Goal: Book appointment/travel/reservation

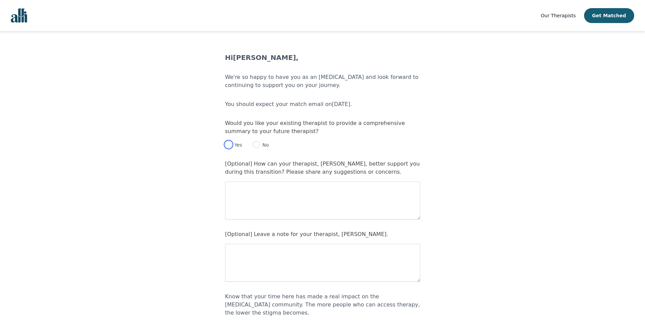
click at [230, 145] on input "radio" at bounding box center [228, 144] width 7 height 7
radio input "true"
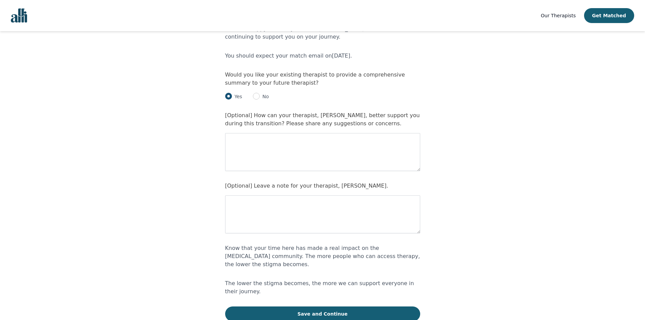
scroll to position [96, 0]
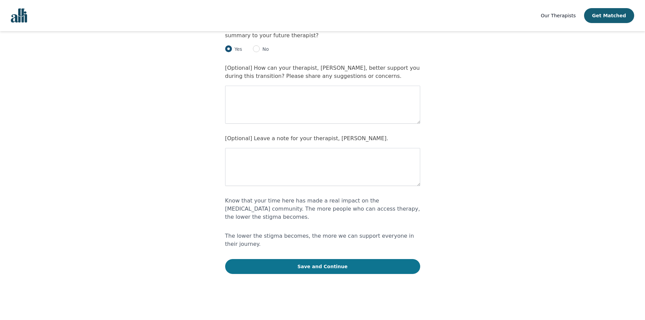
click at [300, 259] on button "Save and Continue" at bounding box center [322, 266] width 195 height 15
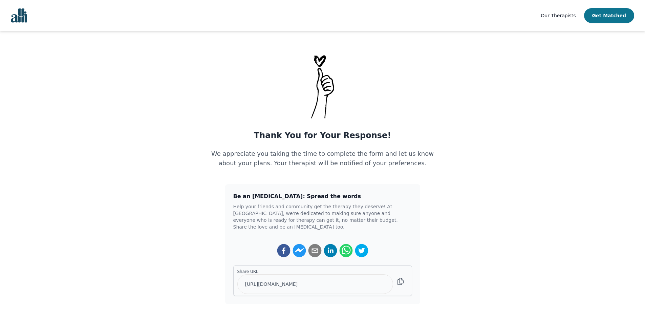
click at [613, 17] on button "Get Matched" at bounding box center [609, 15] width 50 height 15
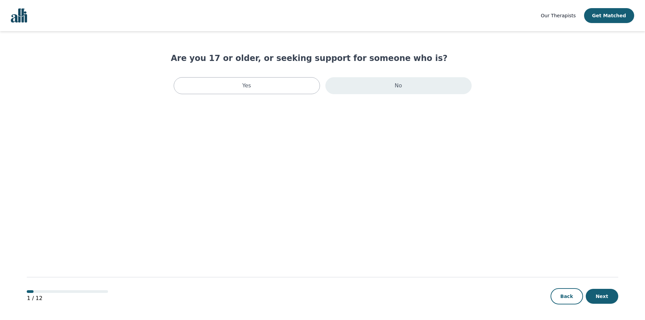
click at [355, 88] on div "No" at bounding box center [398, 85] width 146 height 17
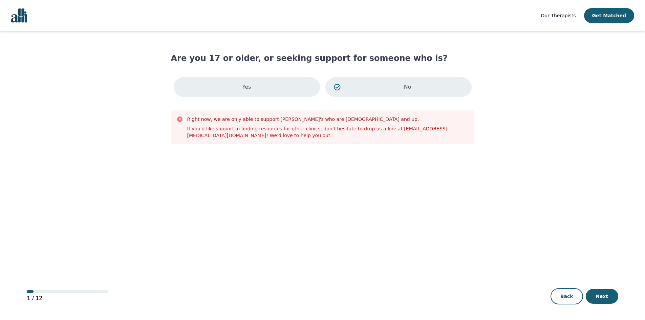
click at [286, 86] on div "Yes" at bounding box center [247, 87] width 146 height 20
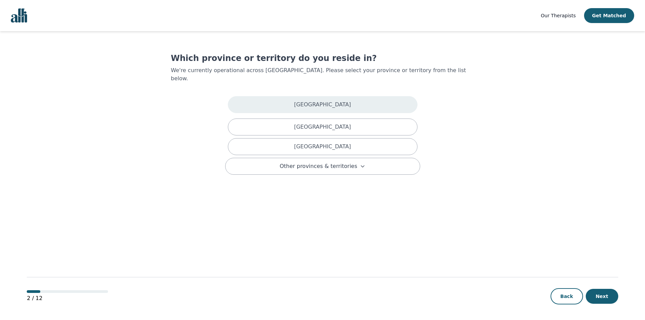
click at [331, 101] on p "[GEOGRAPHIC_DATA]" at bounding box center [322, 105] width 57 height 8
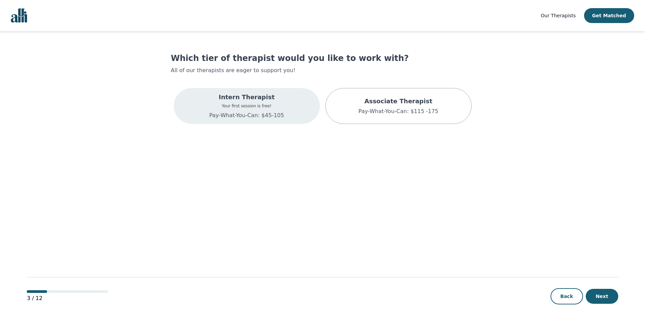
click at [295, 101] on div "Intern Therapist Your first session is free! Pay-What-You-Can: $45-105" at bounding box center [247, 106] width 146 height 36
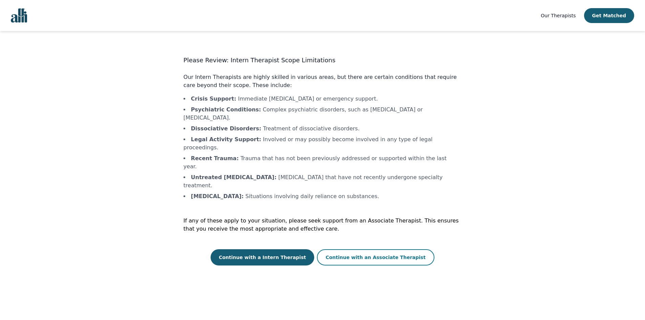
click at [354, 249] on button "Continue with an Associate Therapist" at bounding box center [375, 257] width 117 height 16
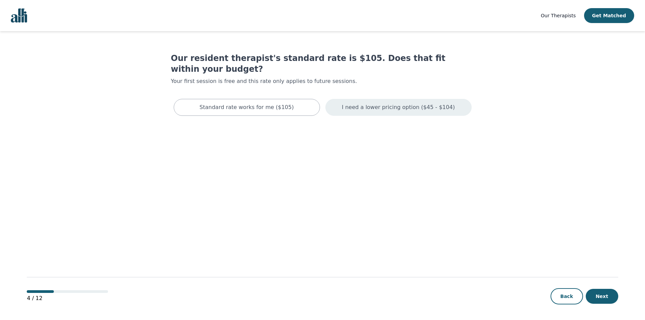
click at [352, 103] on p "I need a lower pricing option ($45 - $104)" at bounding box center [398, 107] width 113 height 8
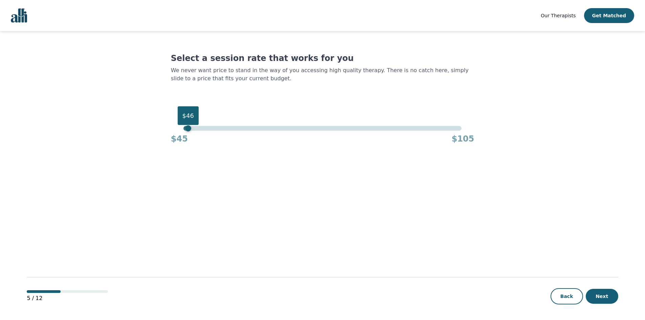
click at [189, 128] on div "$46" at bounding box center [323, 128] width 278 height 5
drag, startPoint x: 190, startPoint y: 130, endPoint x: 183, endPoint y: 131, distance: 6.8
click at [183, 131] on div "$45" at bounding box center [183, 128] width 6 height 6
click at [604, 294] on button "Next" at bounding box center [602, 296] width 33 height 15
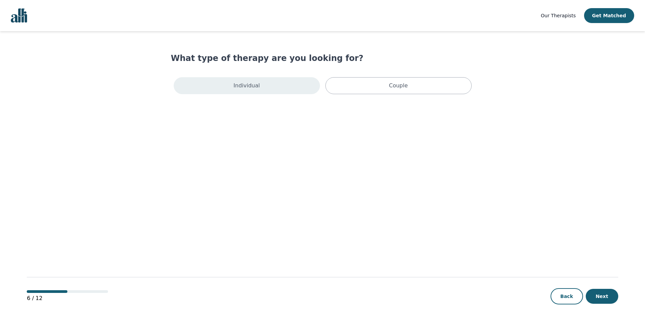
click at [267, 85] on div "Individual" at bounding box center [247, 85] width 146 height 17
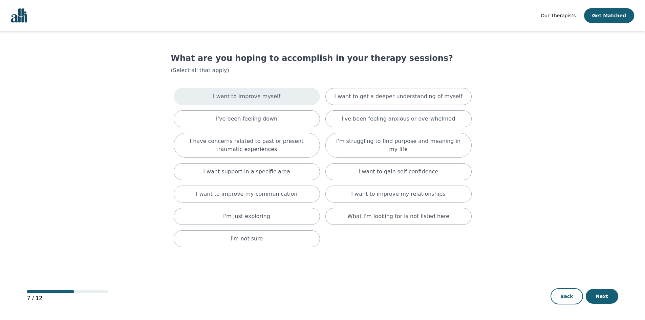
click at [278, 98] on div "I want to improve myself" at bounding box center [247, 96] width 146 height 17
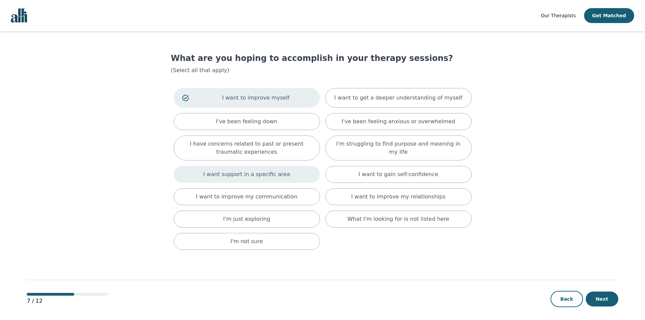
click at [290, 178] on div "I want support in a specific area" at bounding box center [247, 174] width 146 height 17
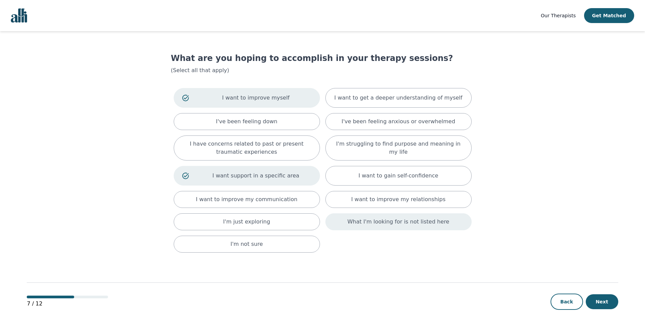
click at [357, 220] on p "What I'm looking for is not listed here" at bounding box center [398, 222] width 102 height 8
click at [596, 306] on button "Next" at bounding box center [602, 304] width 33 height 15
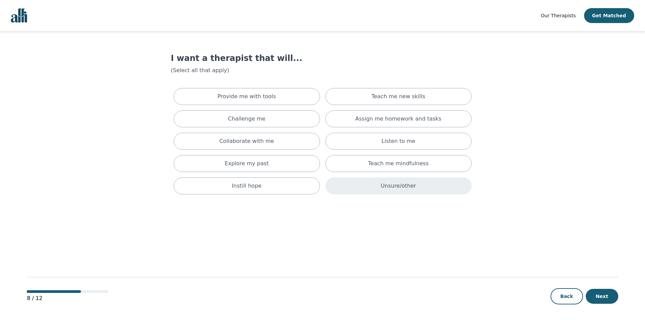
click at [380, 184] on div "Unsure/other" at bounding box center [398, 185] width 146 height 17
click at [605, 292] on button "Next" at bounding box center [602, 296] width 33 height 15
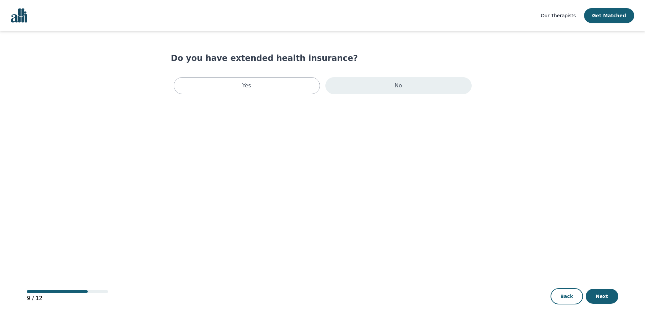
click at [341, 85] on div "No" at bounding box center [398, 85] width 146 height 17
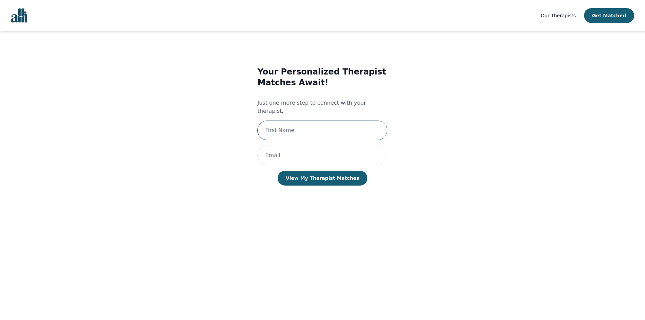
click at [304, 124] on input "text" at bounding box center [322, 131] width 130 height 20
type input "Brody"
click at [286, 153] on input "email" at bounding box center [322, 156] width 130 height 20
type input "[PERSON_NAME]"
click at [326, 173] on button "View My Therapist Matches" at bounding box center [323, 178] width 90 height 15
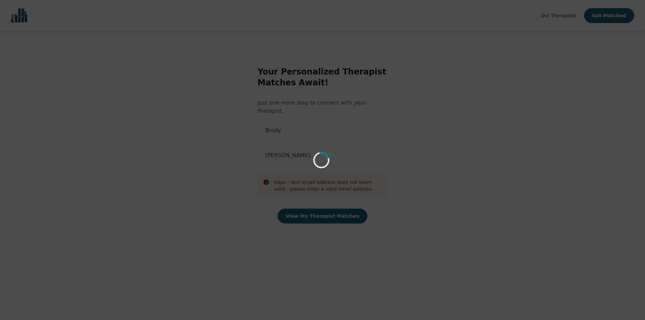
click at [384, 88] on div "Loading..." at bounding box center [322, 160] width 645 height 320
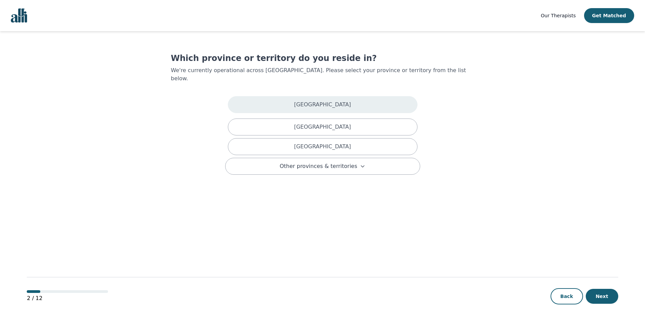
click at [286, 96] on div "[GEOGRAPHIC_DATA]" at bounding box center [323, 104] width 190 height 17
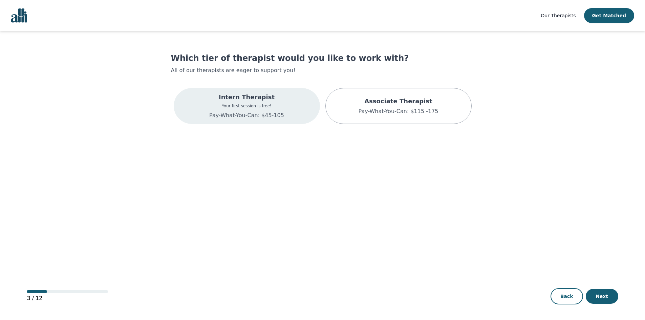
click at [271, 103] on p "Your first session is free!" at bounding box center [246, 105] width 75 height 5
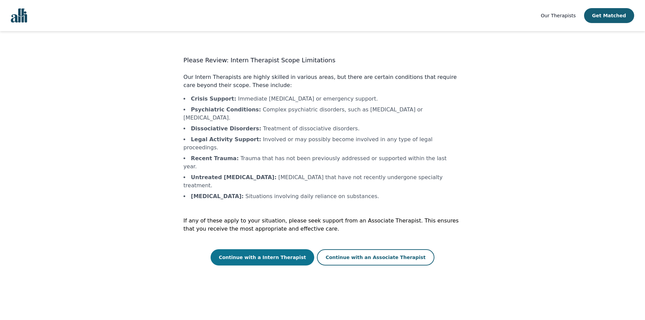
click at [263, 249] on button "Continue with a Intern Therapist" at bounding box center [263, 257] width 104 height 16
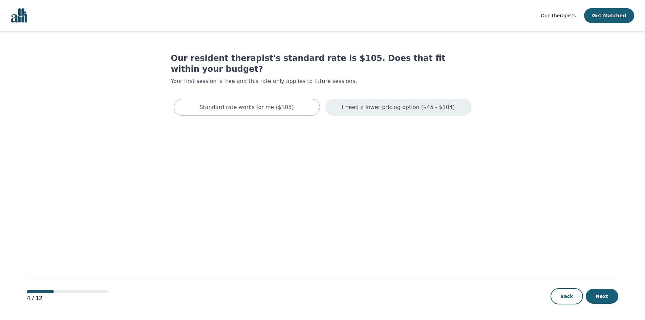
click at [411, 103] on p "I need a lower pricing option ($45 - $104)" at bounding box center [398, 107] width 113 height 8
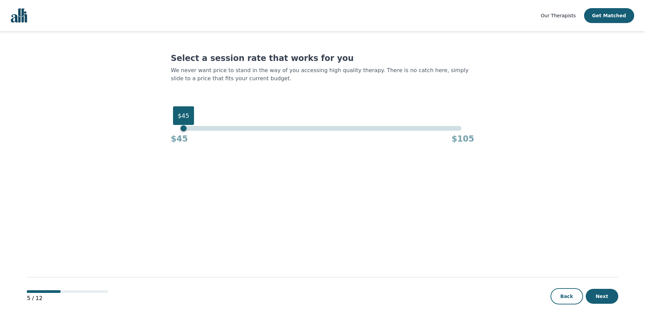
drag, startPoint x: 462, startPoint y: 129, endPoint x: 72, endPoint y: 125, distance: 390.4
click at [72, 125] on main "Select a session rate that works for you We never want price to stand in the wa…" at bounding box center [322, 176] width 591 height 290
click at [592, 290] on button "Next" at bounding box center [602, 296] width 33 height 15
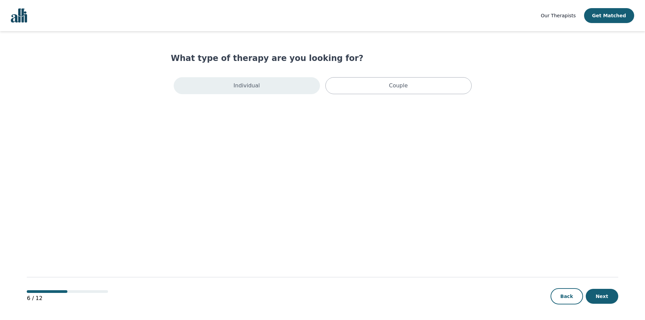
click at [272, 84] on div "Individual" at bounding box center [247, 85] width 146 height 17
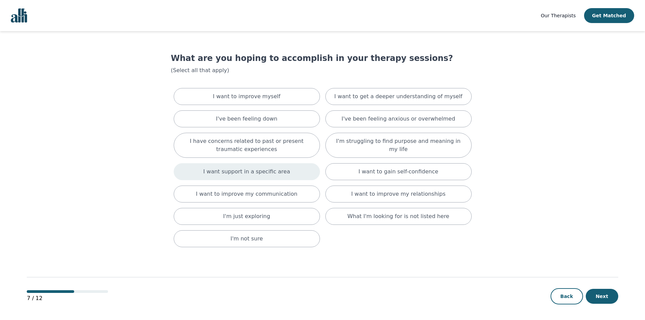
click at [284, 172] on div "I want support in a specific area" at bounding box center [247, 171] width 146 height 17
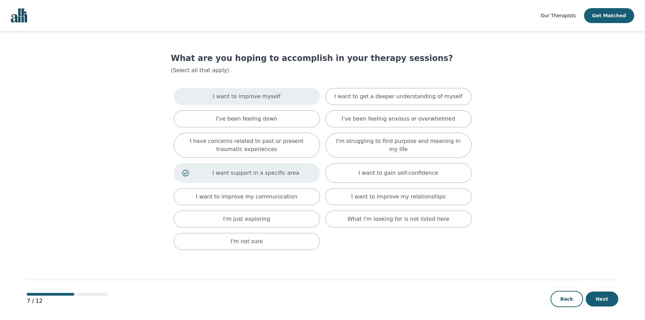
click at [273, 101] on div "I want to improve myself" at bounding box center [247, 96] width 146 height 17
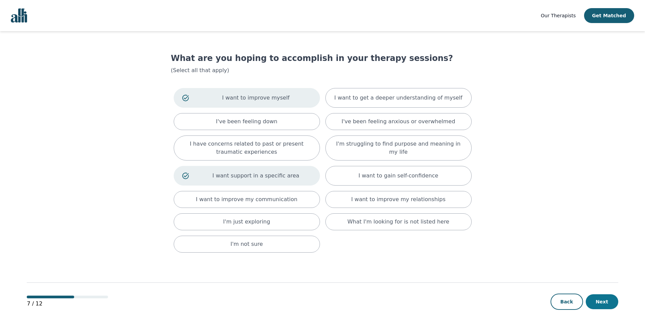
click at [607, 302] on button "Next" at bounding box center [602, 301] width 33 height 15
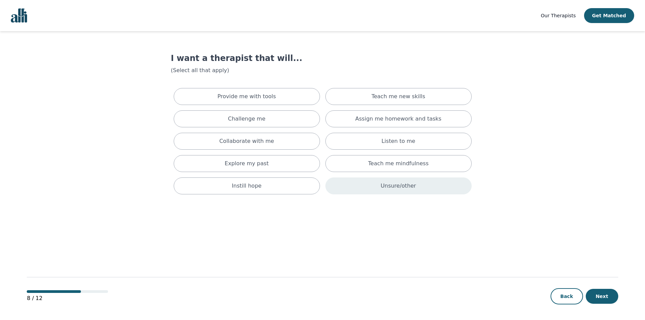
click at [373, 187] on div "Unsure/other" at bounding box center [398, 185] width 146 height 17
click at [597, 298] on button "Next" at bounding box center [602, 296] width 33 height 15
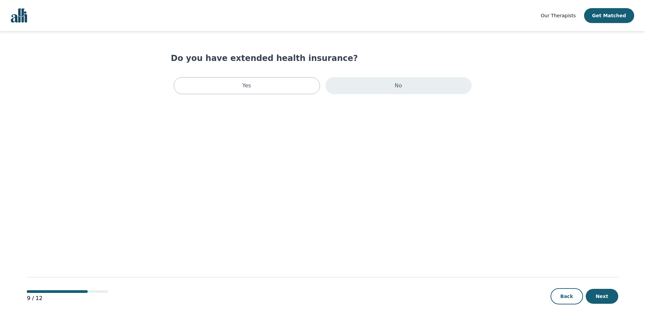
click at [361, 79] on div "No" at bounding box center [398, 85] width 146 height 17
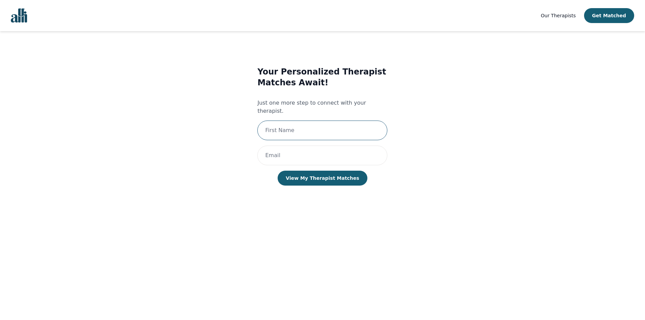
click at [285, 122] on input "text" at bounding box center [322, 131] width 130 height 20
type input "Brody"
click at [284, 147] on input "email" at bounding box center [322, 156] width 130 height 20
type input "[EMAIL_ADDRESS][DOMAIN_NAME]"
click at [314, 171] on button "View My Therapist Matches" at bounding box center [323, 178] width 90 height 15
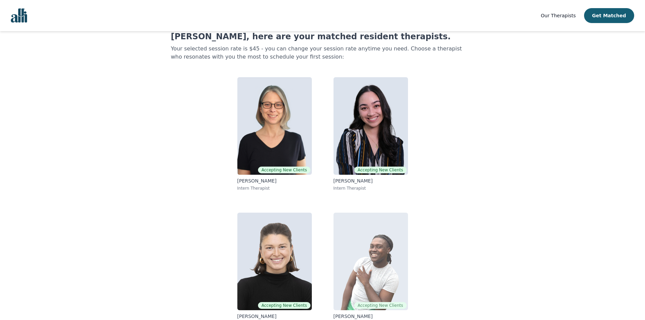
scroll to position [34, 0]
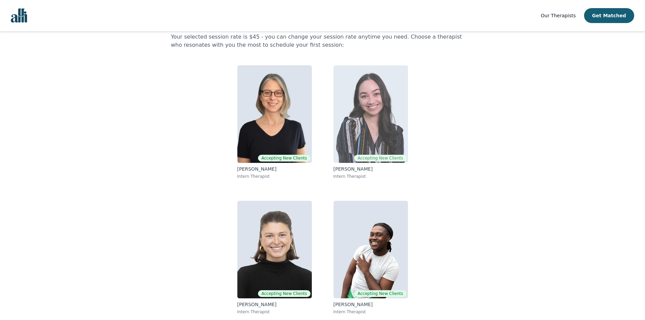
click at [361, 102] on img at bounding box center [371, 114] width 74 height 98
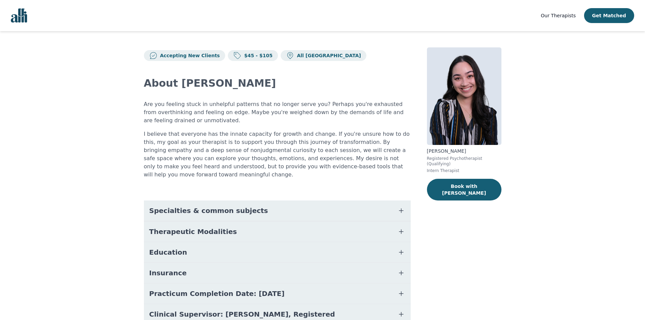
scroll to position [29, 0]
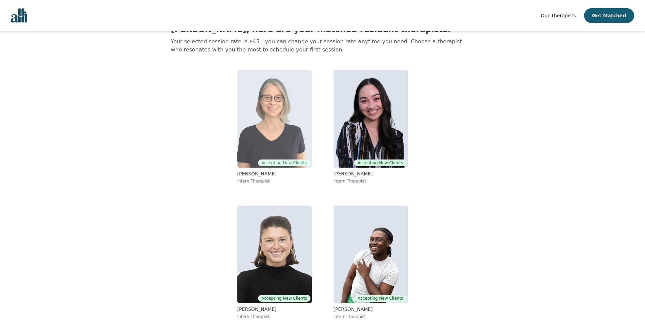
click at [298, 127] on img at bounding box center [274, 119] width 74 height 98
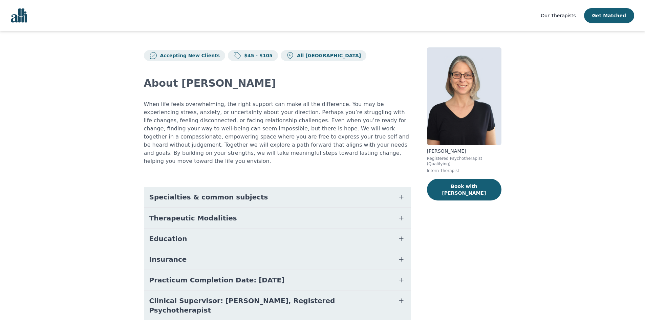
scroll to position [15, 0]
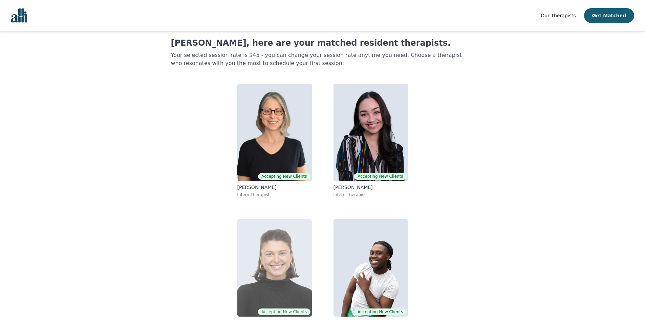
click at [290, 240] on img at bounding box center [274, 268] width 74 height 98
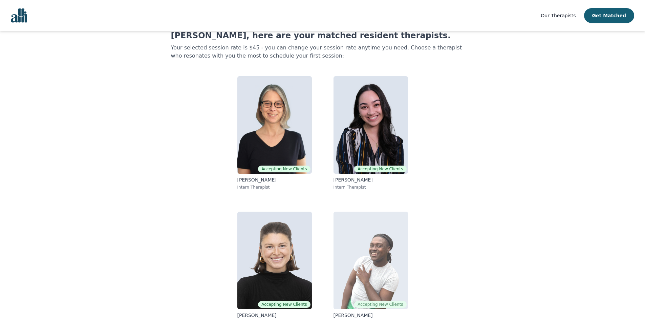
scroll to position [34, 0]
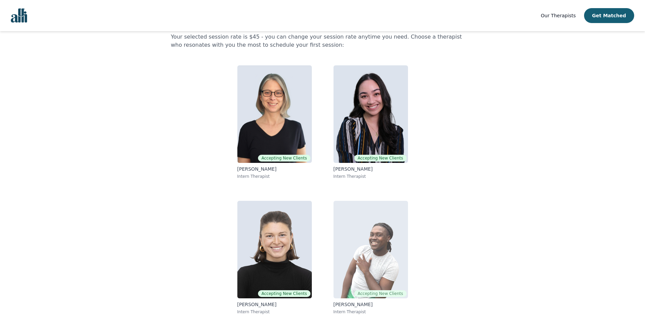
click at [388, 214] on img at bounding box center [371, 250] width 74 height 98
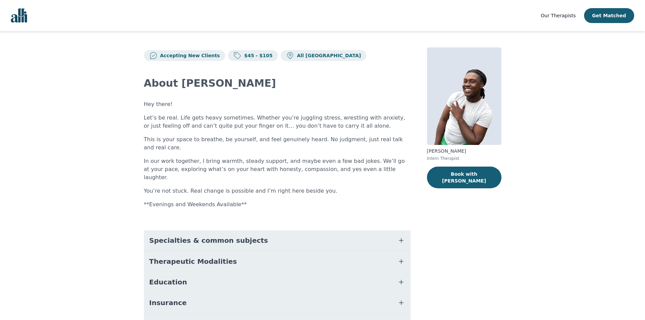
scroll to position [50, 0]
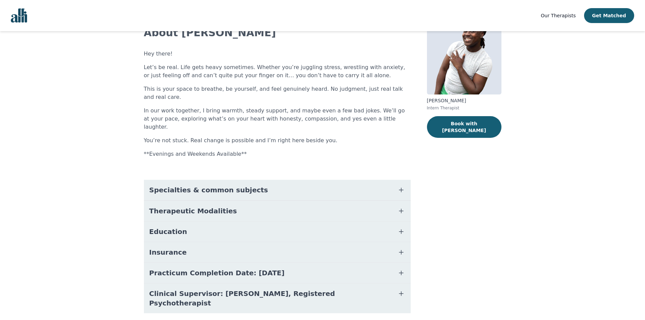
click at [401, 186] on icon "button" at bounding box center [401, 190] width 8 height 8
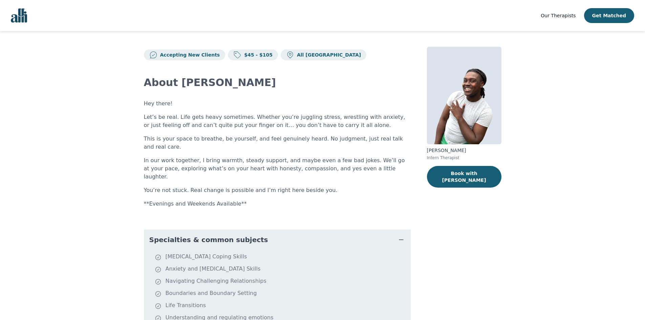
scroll to position [0, 0]
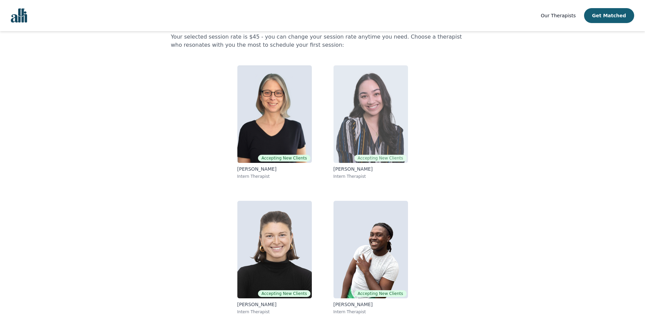
click at [377, 116] on img at bounding box center [371, 114] width 74 height 98
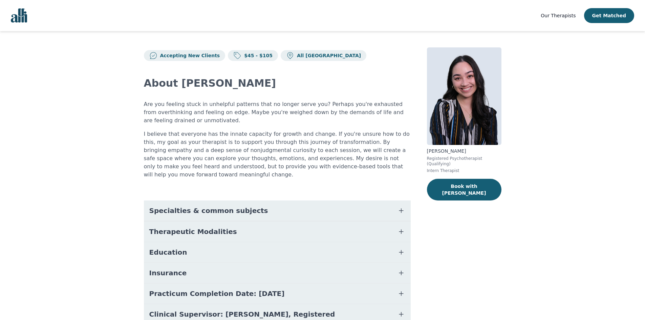
click at [402, 207] on icon "button" at bounding box center [401, 211] width 8 height 8
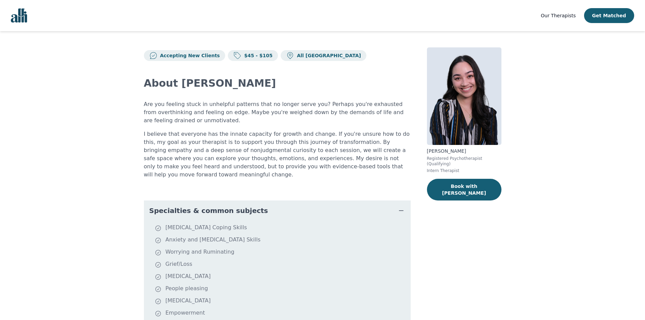
scroll to position [20, 0]
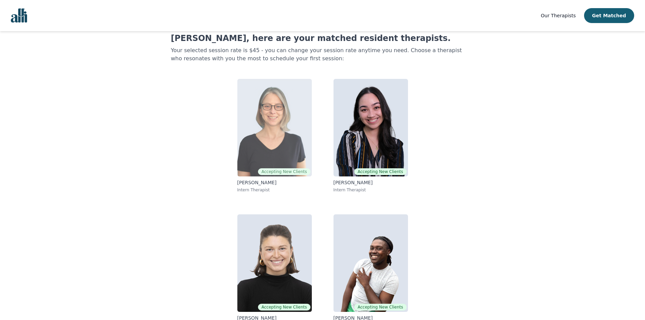
click at [283, 135] on img at bounding box center [274, 128] width 74 height 98
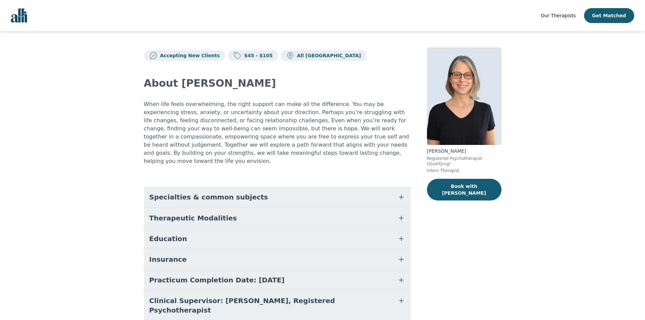
click at [400, 193] on icon "button" at bounding box center [401, 197] width 8 height 8
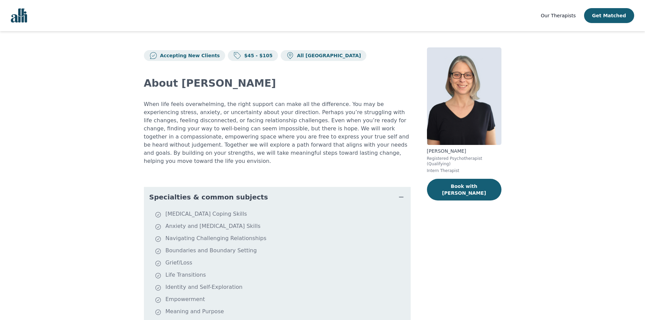
scroll to position [20, 0]
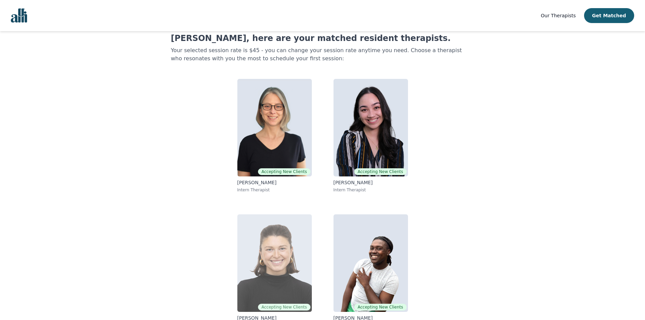
click at [297, 239] on img at bounding box center [274, 263] width 74 height 98
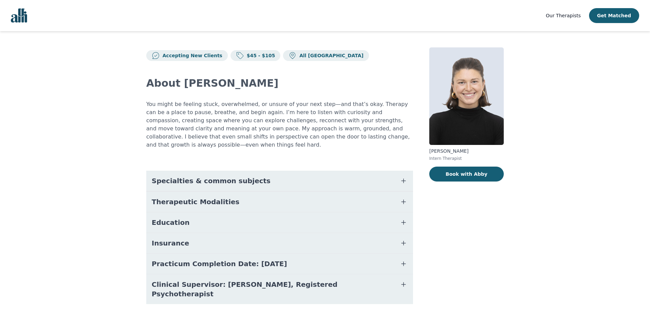
click at [405, 177] on icon "button" at bounding box center [404, 181] width 8 height 8
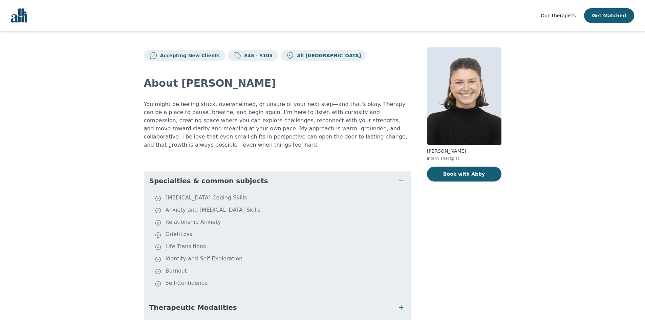
click at [399, 177] on icon "button" at bounding box center [401, 181] width 8 height 8
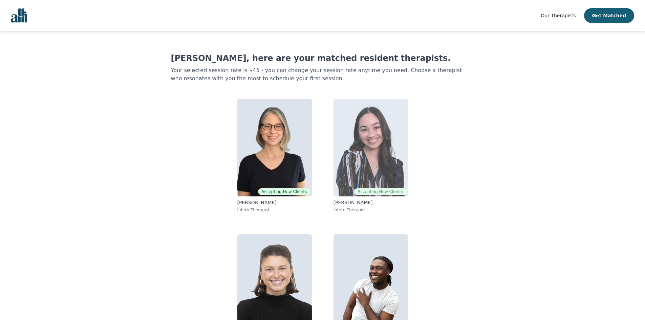
click at [382, 145] on img at bounding box center [371, 148] width 74 height 98
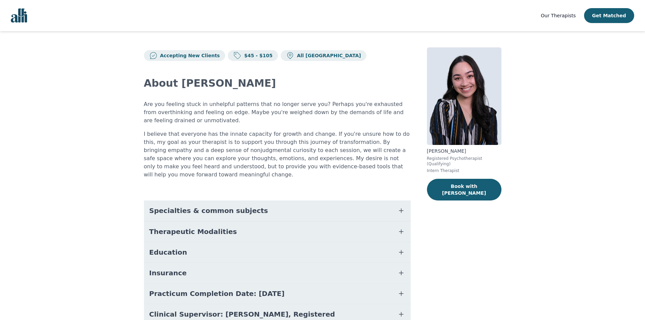
click at [403, 269] on icon "button" at bounding box center [401, 273] width 8 height 8
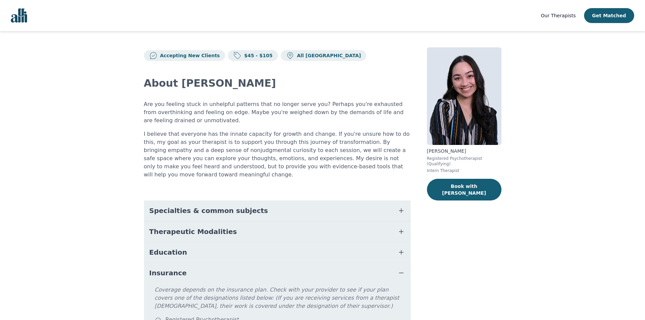
click at [403, 273] on icon "button" at bounding box center [401, 273] width 4 height 0
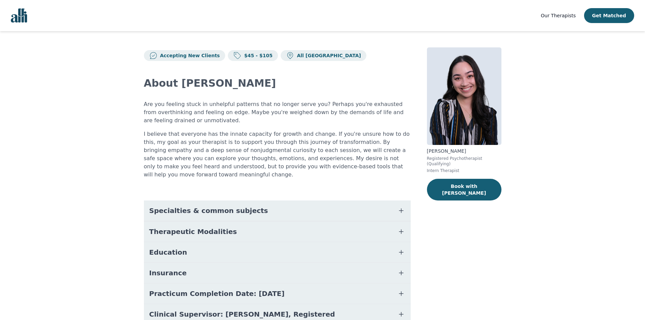
click at [403, 248] on icon "button" at bounding box center [401, 252] width 8 height 8
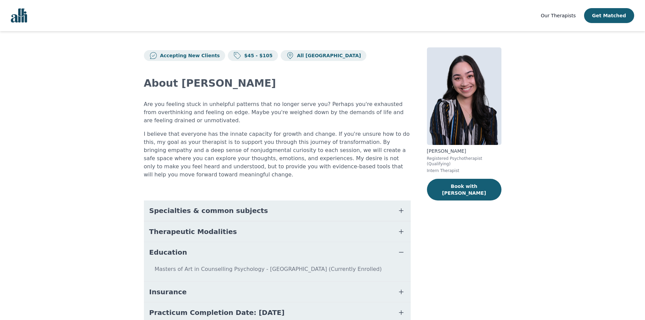
click at [403, 248] on icon "button" at bounding box center [401, 252] width 8 height 8
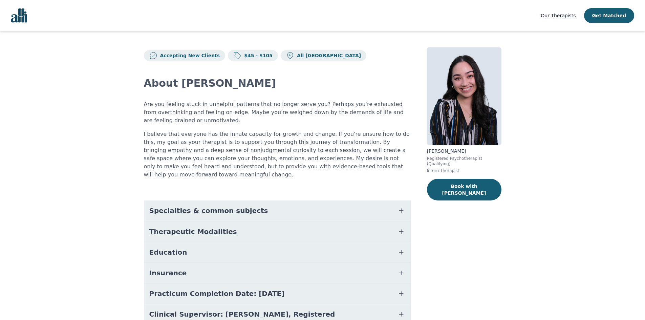
click at [402, 228] on icon "button" at bounding box center [401, 232] width 8 height 8
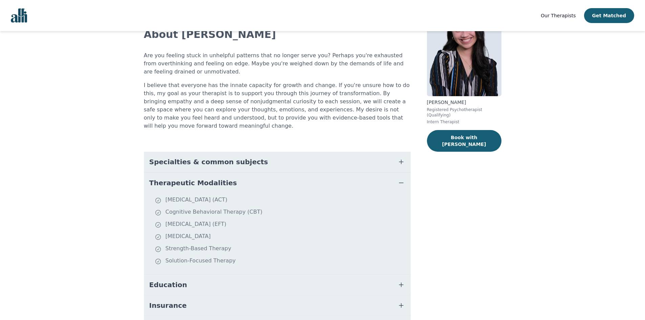
scroll to position [68, 0]
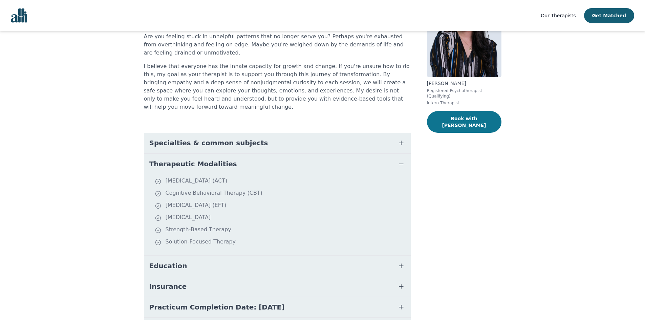
click at [440, 113] on button "Book with [PERSON_NAME]" at bounding box center [464, 122] width 74 height 22
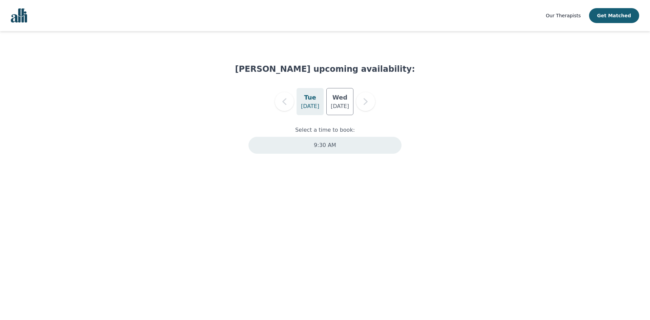
click at [310, 140] on div "9:30 AM" at bounding box center [325, 145] width 153 height 17
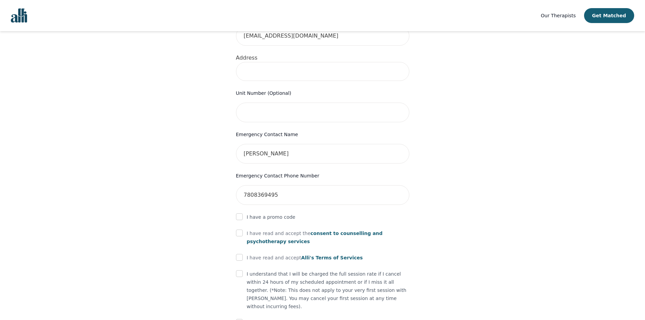
scroll to position [290, 0]
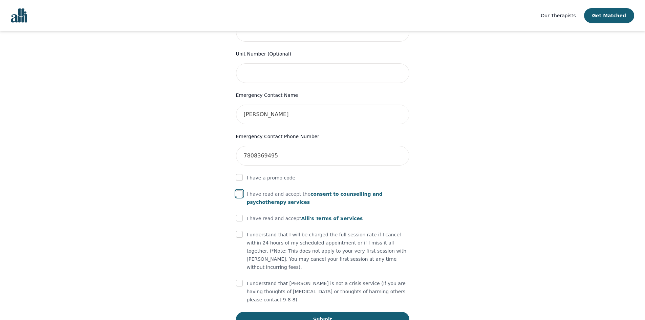
click at [240, 190] on input "checkbox" at bounding box center [239, 193] width 7 height 7
checkbox input "true"
click at [240, 215] on input "checkbox" at bounding box center [239, 218] width 7 height 7
checkbox input "true"
click at [239, 231] on input "checkbox" at bounding box center [239, 234] width 7 height 7
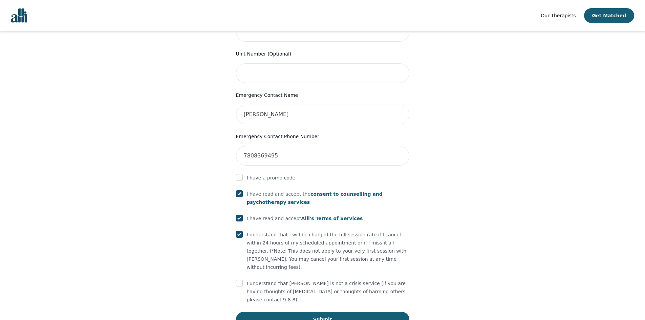
checkbox input "true"
click at [240, 280] on input "checkbox" at bounding box center [239, 283] width 7 height 7
checkbox input "true"
click at [282, 312] on button "Submit" at bounding box center [322, 319] width 173 height 15
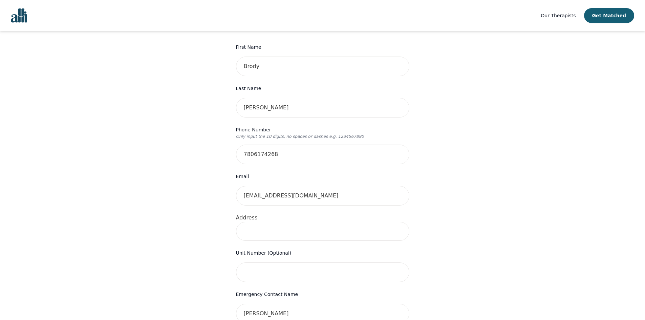
scroll to position [87, 0]
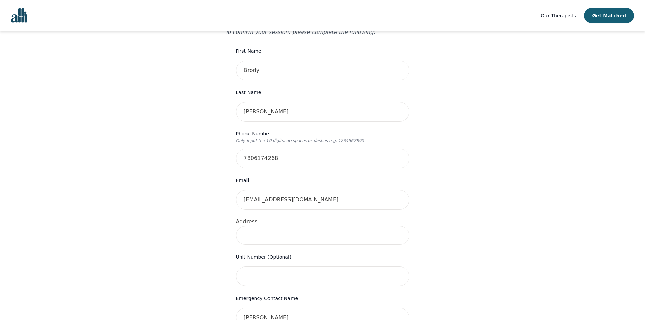
click at [258, 227] on input at bounding box center [322, 235] width 173 height 19
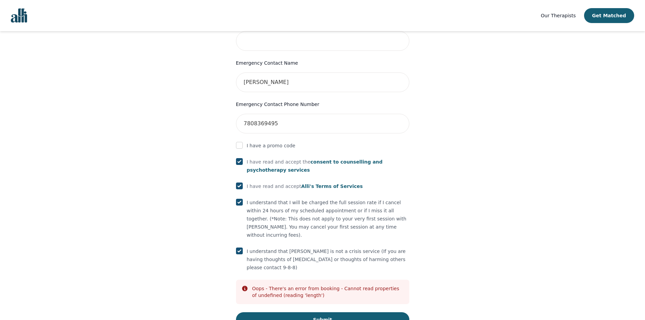
scroll to position [323, 0]
click at [292, 312] on button "Submit" at bounding box center [322, 319] width 173 height 15
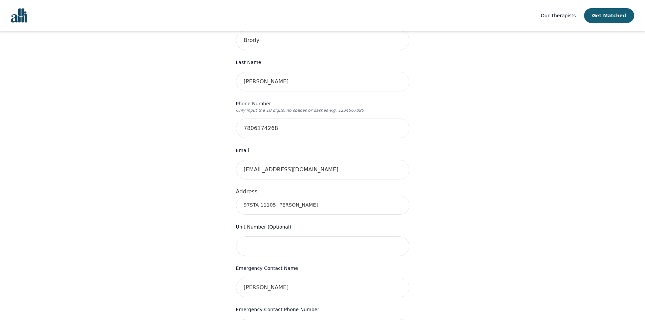
scroll to position [52, 0]
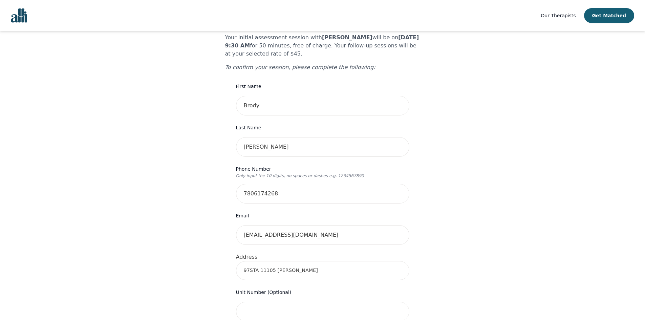
click at [306, 261] on input "97STA 11105 [PERSON_NAME]" at bounding box center [322, 270] width 173 height 19
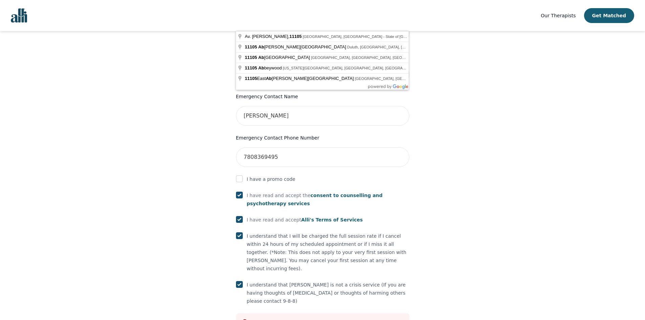
scroll to position [323, 0]
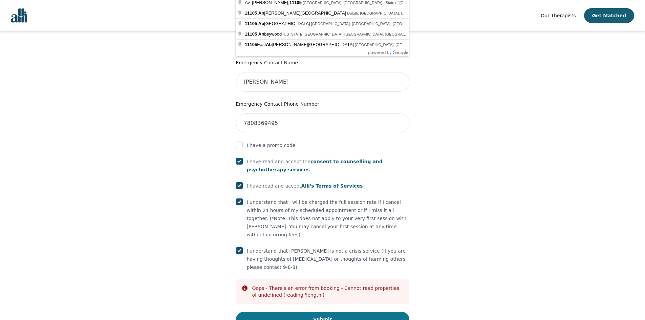
click at [306, 312] on button "Submit" at bounding box center [322, 319] width 173 height 15
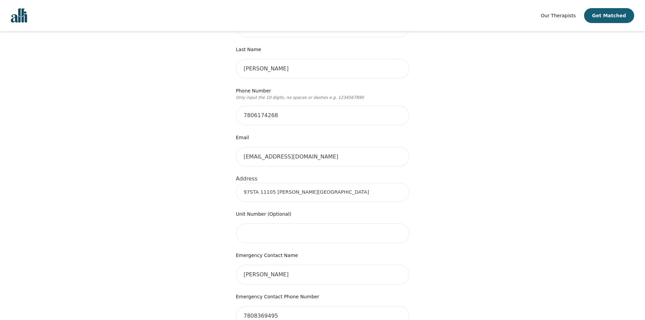
scroll to position [120, 0]
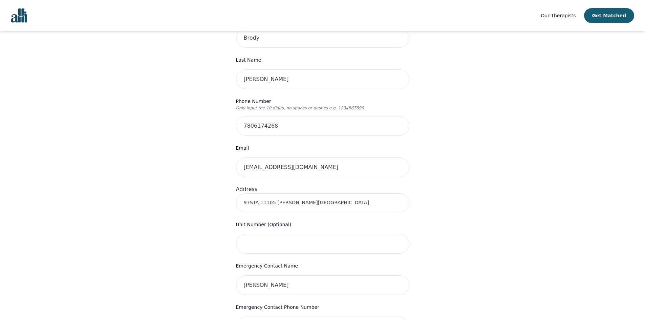
click at [256, 193] on input "97STA 11105 [PERSON_NAME][GEOGRAPHIC_DATA]" at bounding box center [322, 202] width 173 height 19
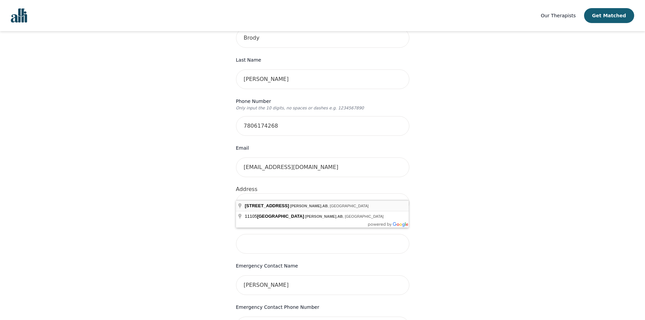
type input "[STREET_ADDRESS][PERSON_NAME]"
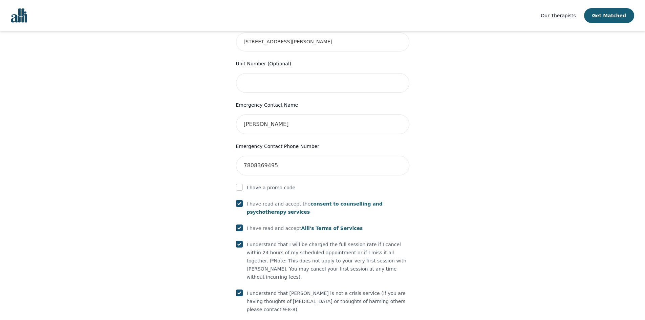
scroll to position [323, 0]
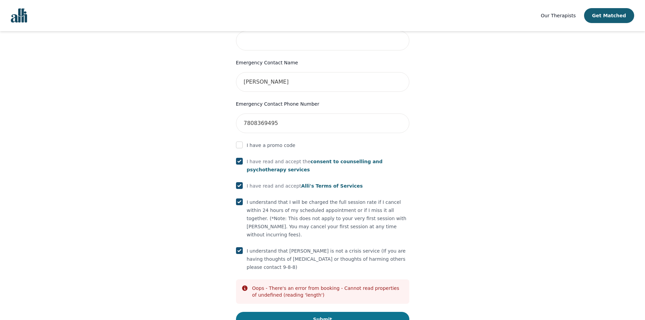
click at [311, 312] on button "Submit" at bounding box center [322, 319] width 173 height 15
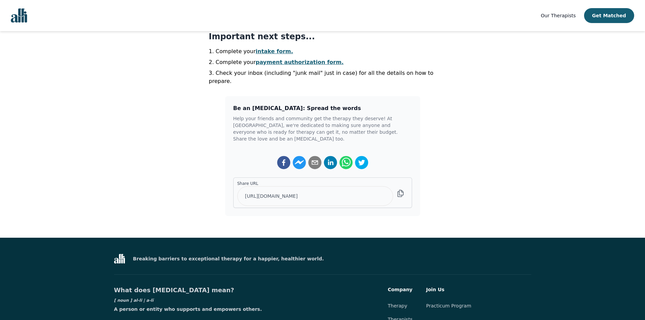
scroll to position [169, 0]
